Goal: Find specific page/section: Find specific page/section

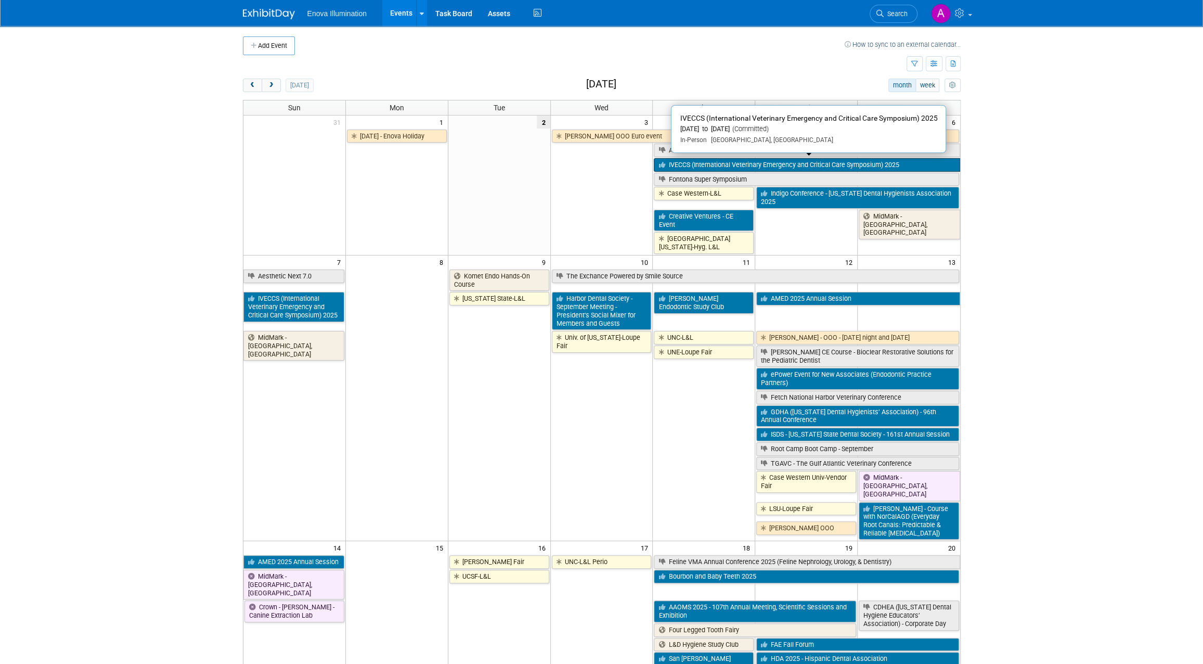
click at [679, 159] on link "IVECCS (International Veterinary Emergency and Critical Care Symposium) 2025" at bounding box center [807, 165] width 306 height 14
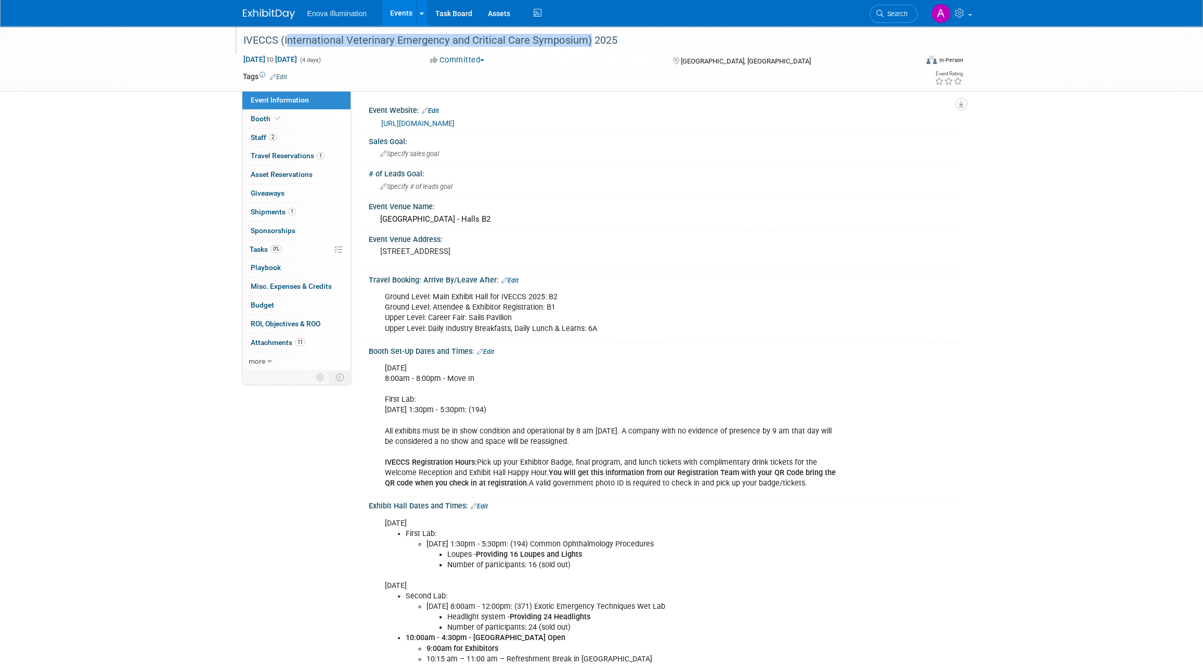
drag, startPoint x: 283, startPoint y: 41, endPoint x: 584, endPoint y: 48, distance: 301.2
click at [584, 48] on div "IVECCS (International Veterinary Emergency and Critical Care Symposium) 2025" at bounding box center [571, 40] width 662 height 19
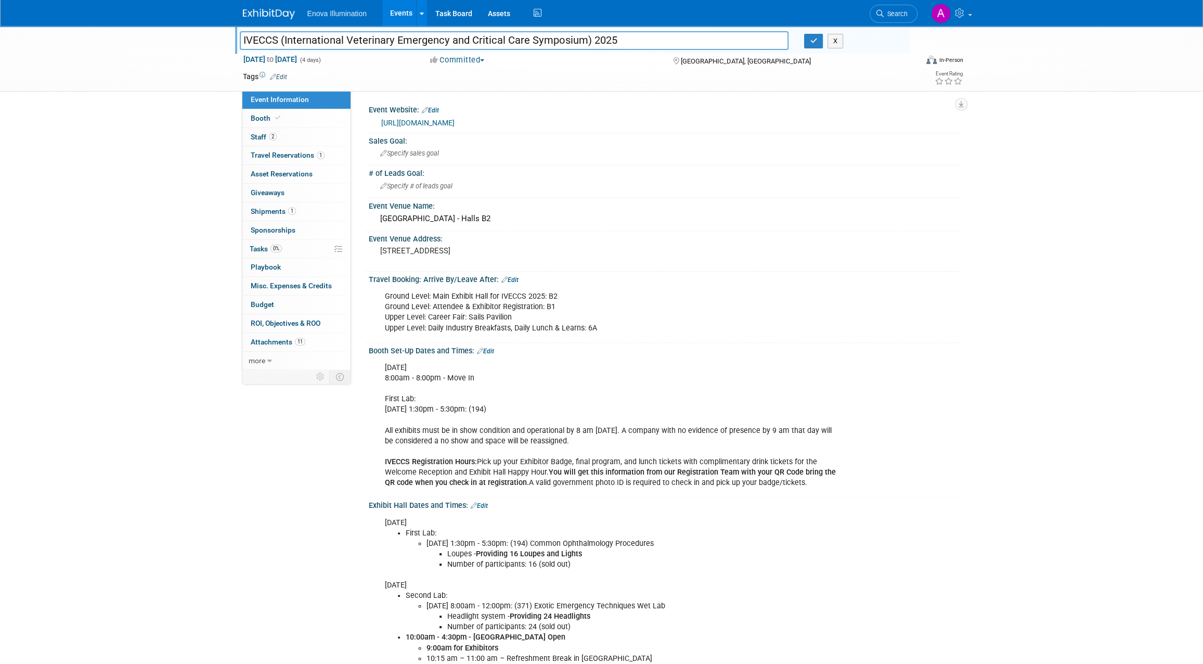
drag, startPoint x: 586, startPoint y: 41, endPoint x: 284, endPoint y: 50, distance: 301.2
click at [284, 50] on div "IVECCS (International Veterinary Emergency and Critical Care Symposium) 2025 IV…" at bounding box center [572, 40] width 674 height 28
click at [1059, 288] on div "IVECCS (International Veterinary Emergency and Critical Care Symposium) 2025 IV…" at bounding box center [601, 640] width 1203 height 1228
click at [837, 42] on button "X" at bounding box center [835, 41] width 16 height 15
